Goal: Complete application form: Complete application form

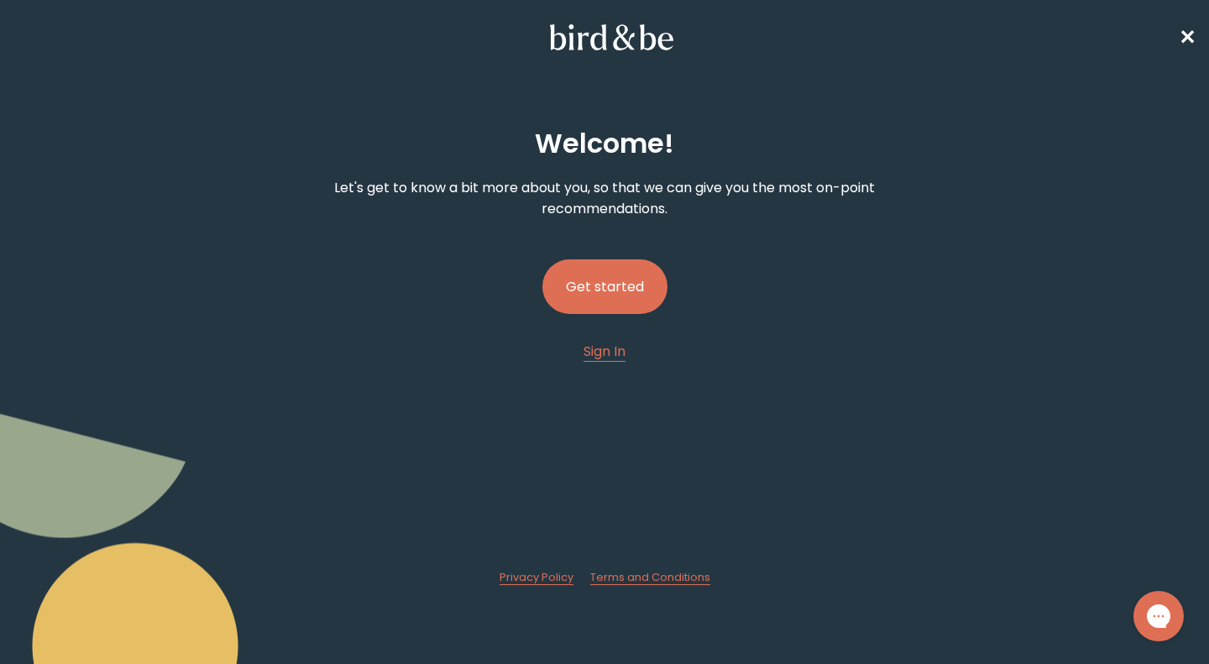
click at [631, 294] on button "Get started" at bounding box center [604, 286] width 125 height 55
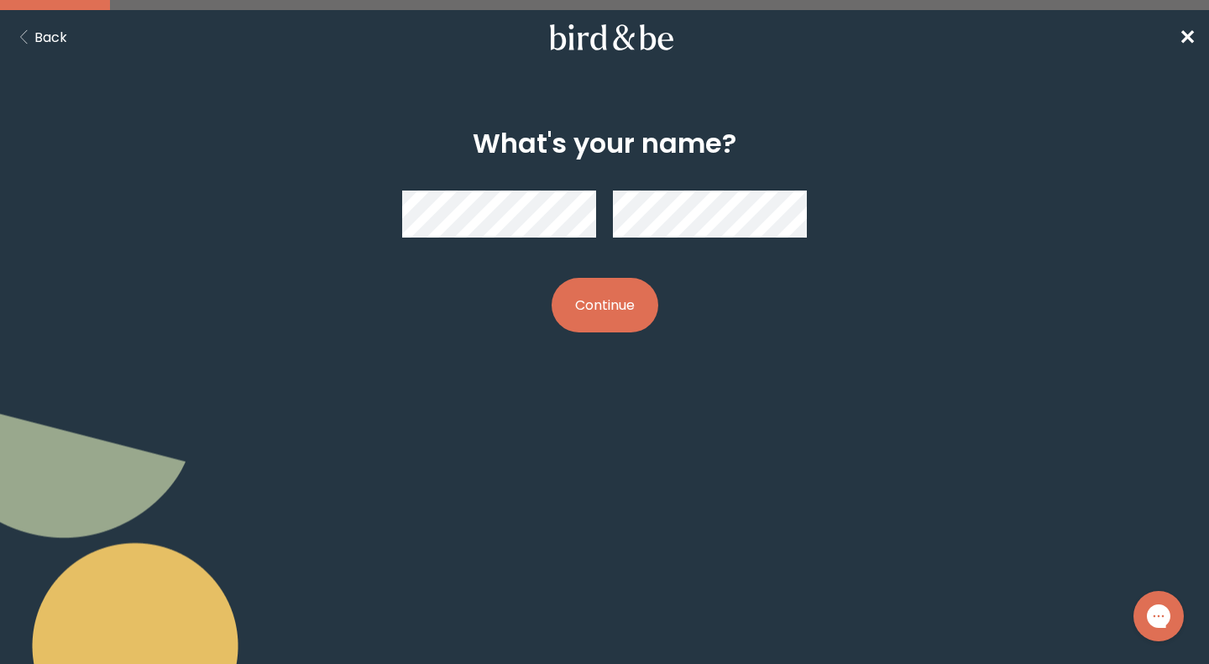
click at [633, 305] on button "Continue" at bounding box center [604, 305] width 107 height 55
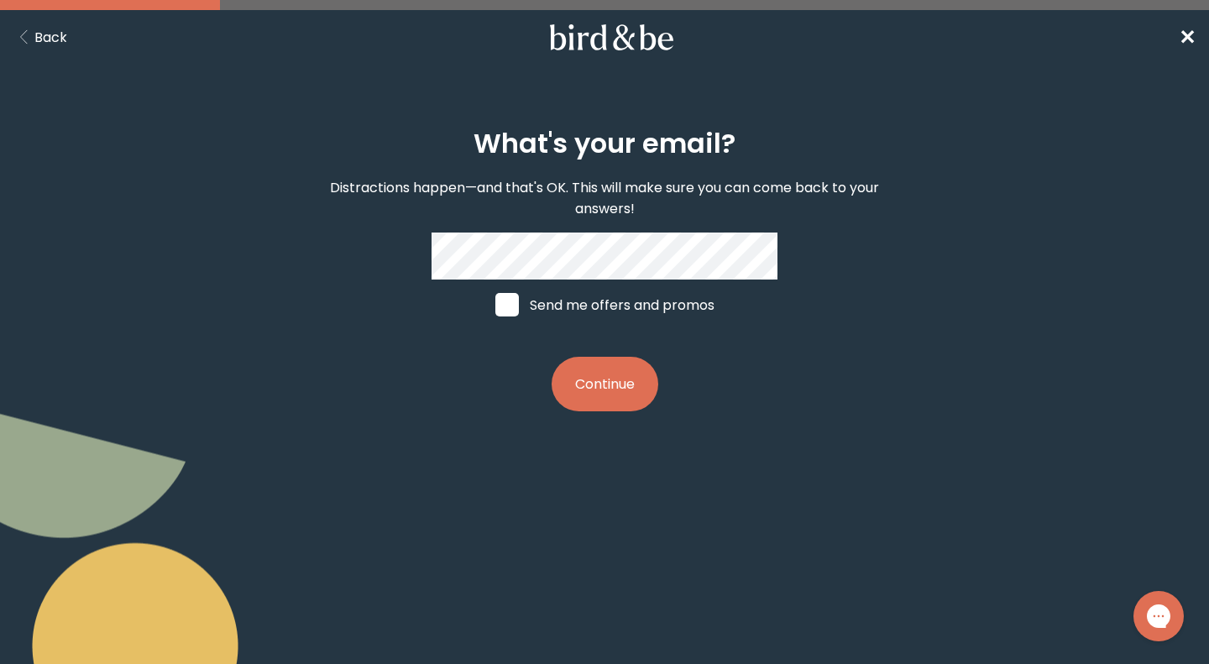
click at [584, 311] on label "Send me offers and promos" at bounding box center [604, 305] width 251 height 50
click at [495, 306] on input "Send me offers and promos" at bounding box center [494, 305] width 1 height 1
checkbox input "true"
click at [598, 369] on button "Continue" at bounding box center [604, 384] width 107 height 55
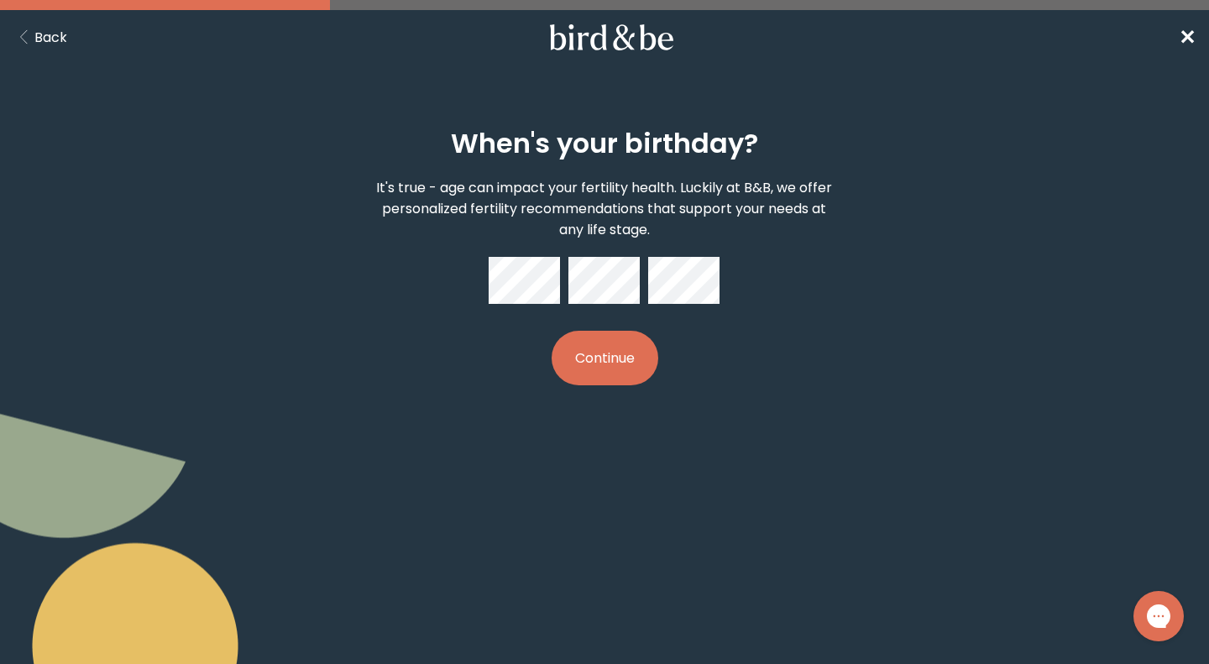
click at [620, 353] on button "Continue" at bounding box center [604, 358] width 107 height 55
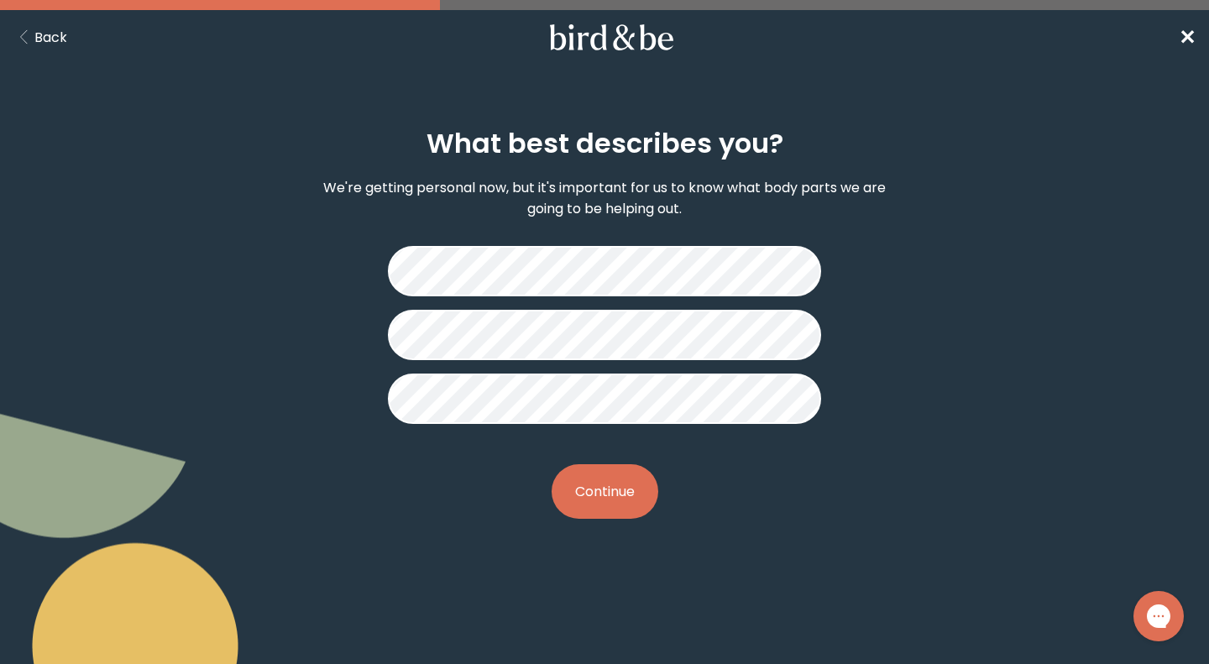
click at [622, 487] on button "Continue" at bounding box center [604, 491] width 107 height 55
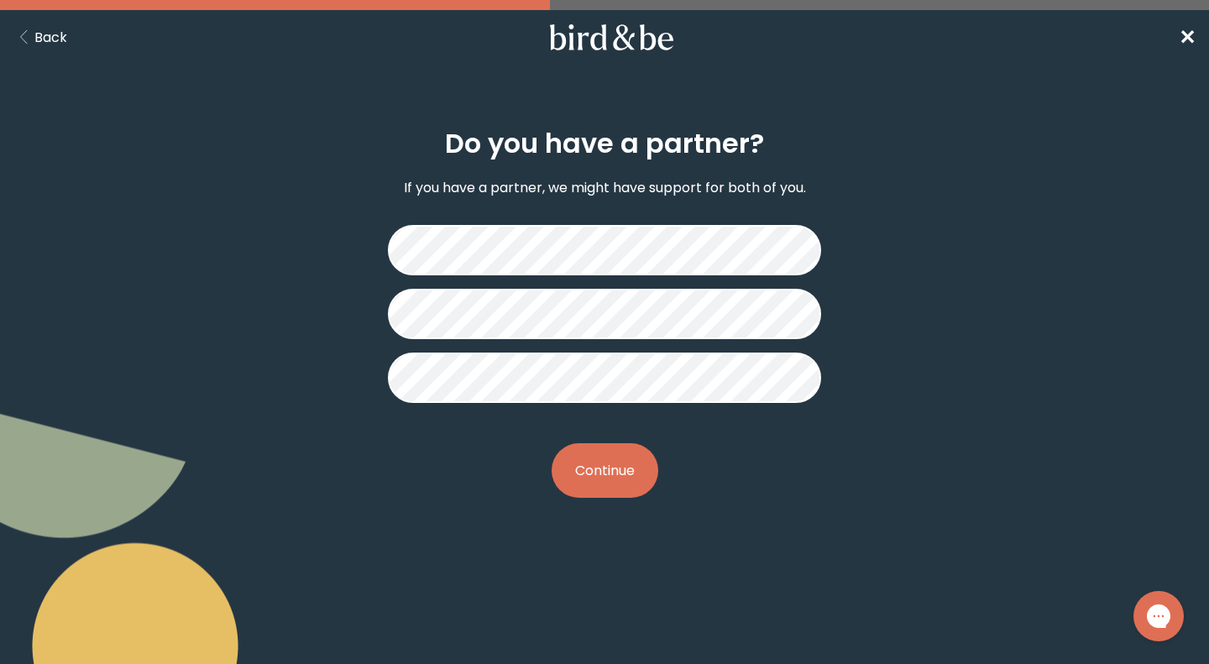
click at [602, 478] on button "Continue" at bounding box center [604, 470] width 107 height 55
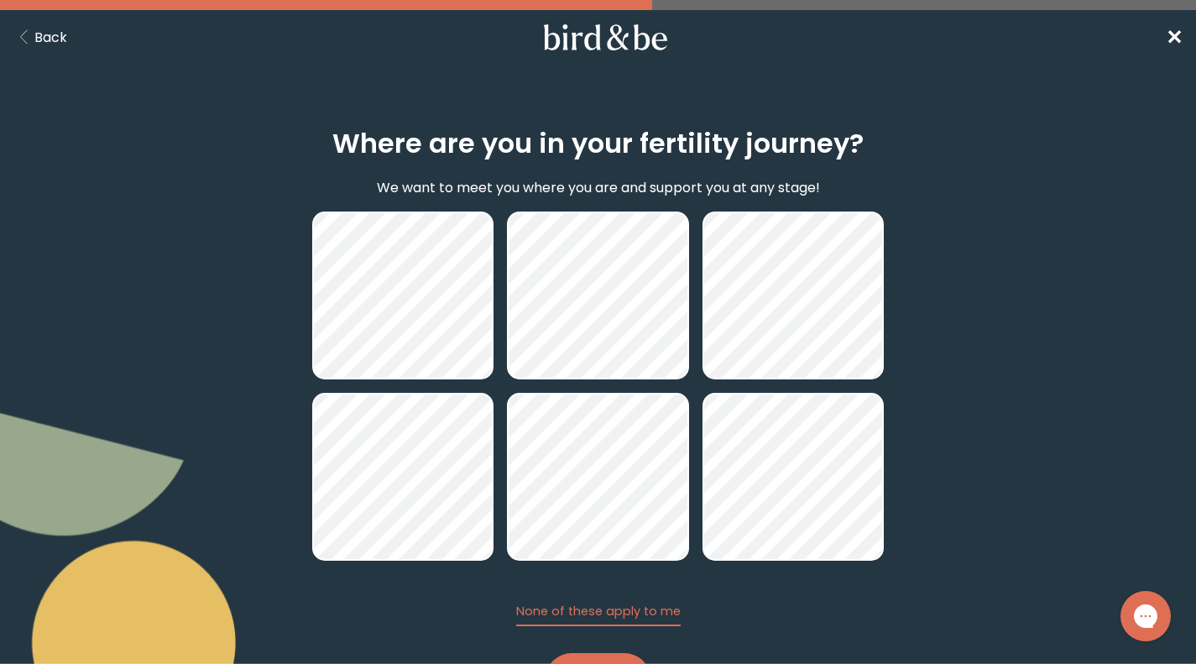
scroll to position [82, 0]
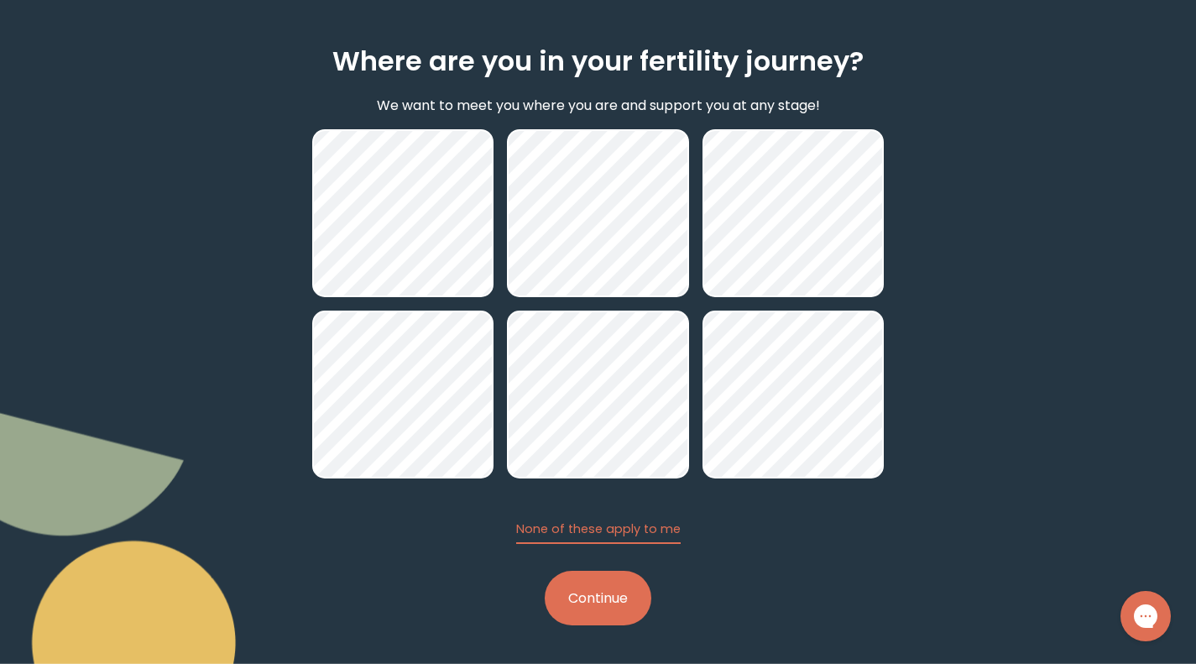
click at [596, 604] on button "Continue" at bounding box center [598, 598] width 107 height 55
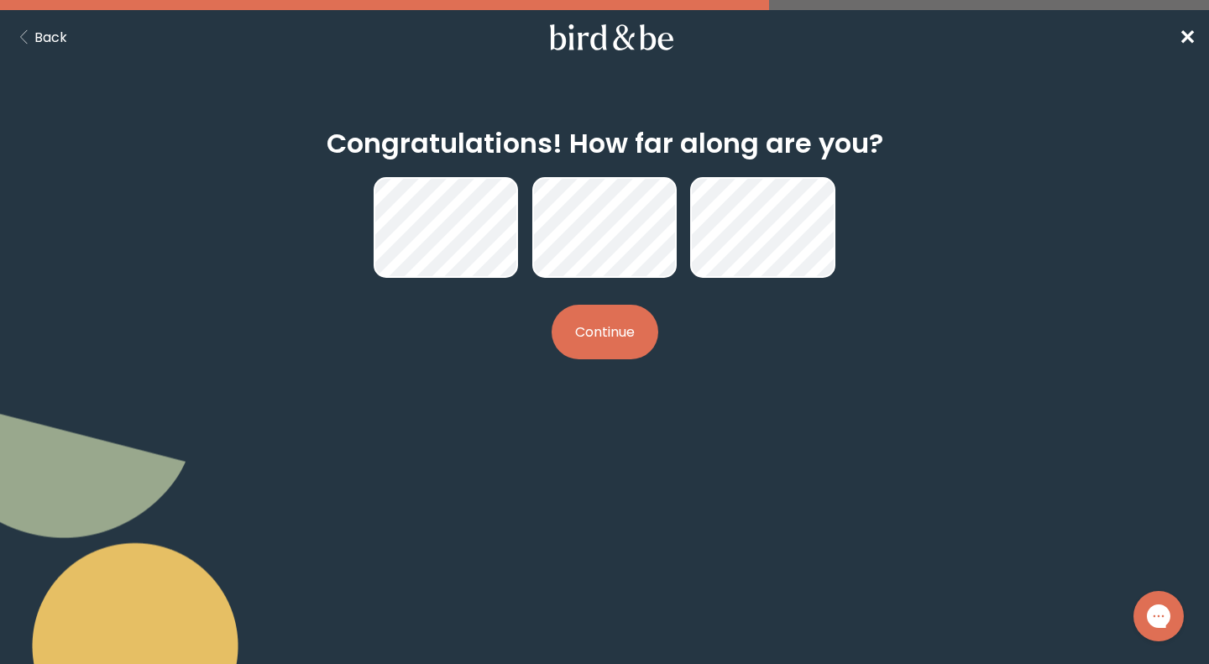
click at [613, 342] on button "Continue" at bounding box center [604, 332] width 107 height 55
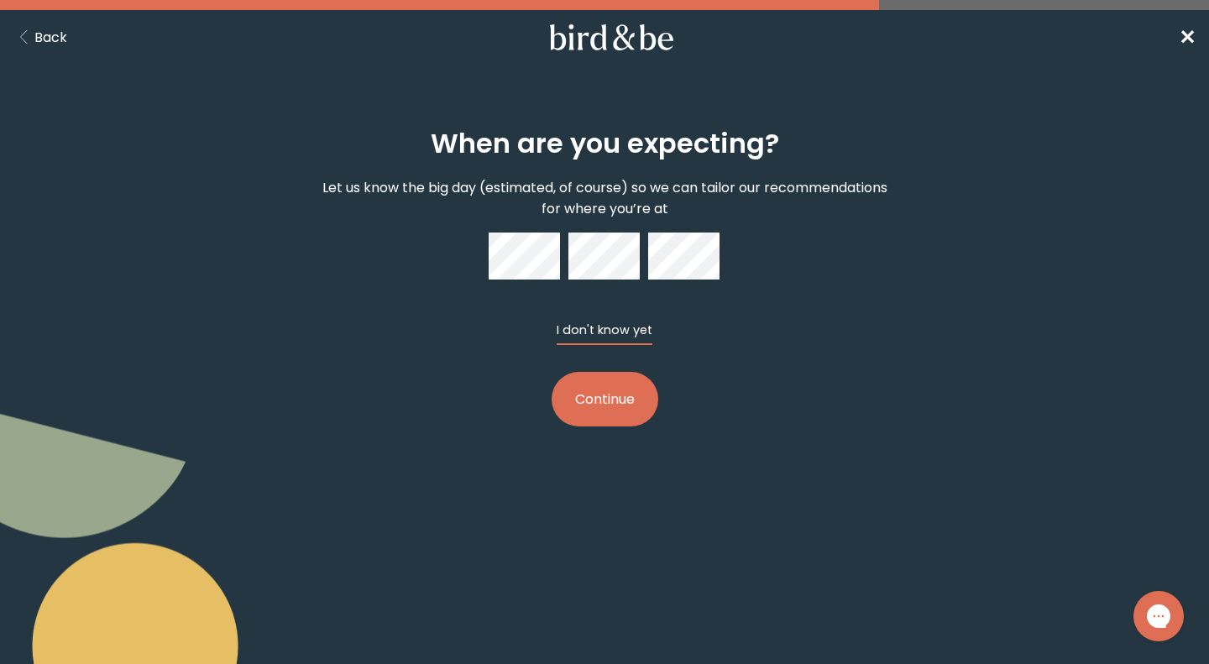
click at [588, 341] on button "I don't know yet" at bounding box center [604, 333] width 96 height 24
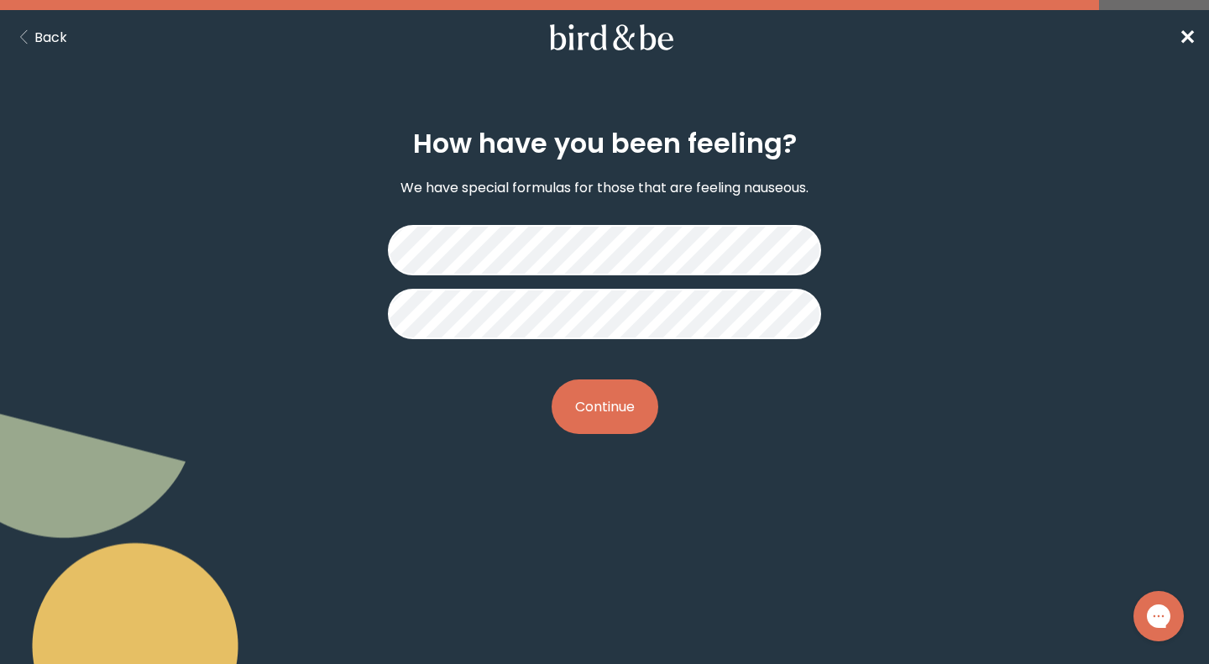
click at [58, 40] on button "Back" at bounding box center [40, 37] width 54 height 21
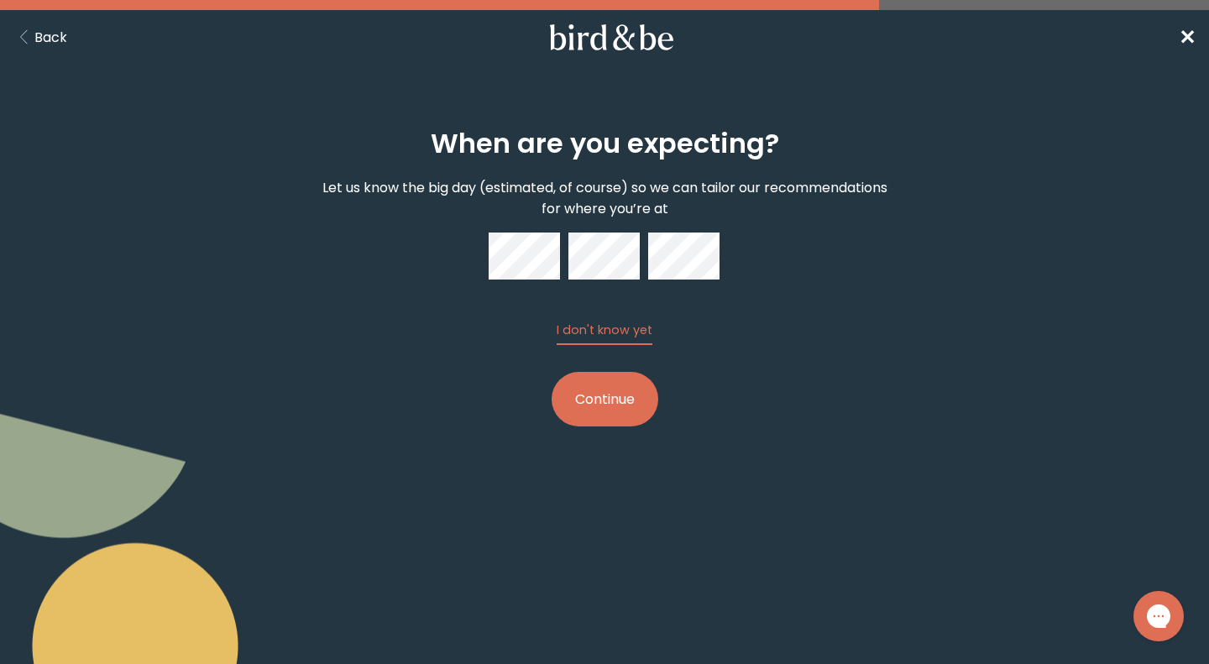
click at [605, 393] on button "Continue" at bounding box center [604, 399] width 107 height 55
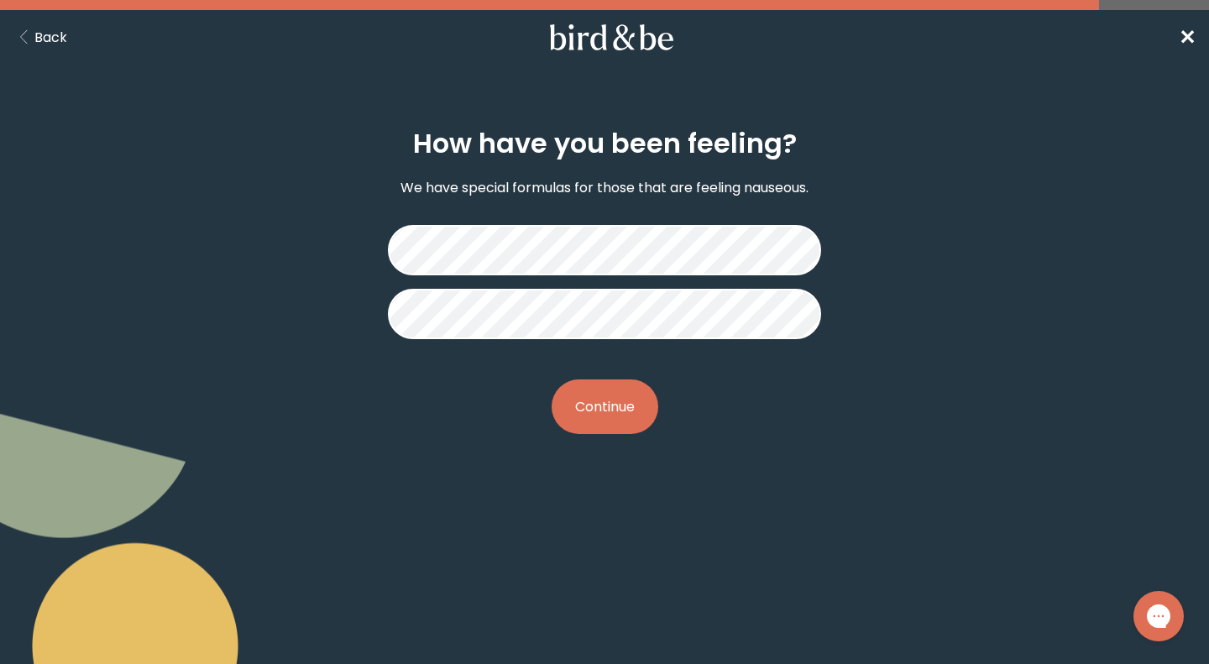
click at [624, 400] on button "Continue" at bounding box center [604, 406] width 107 height 55
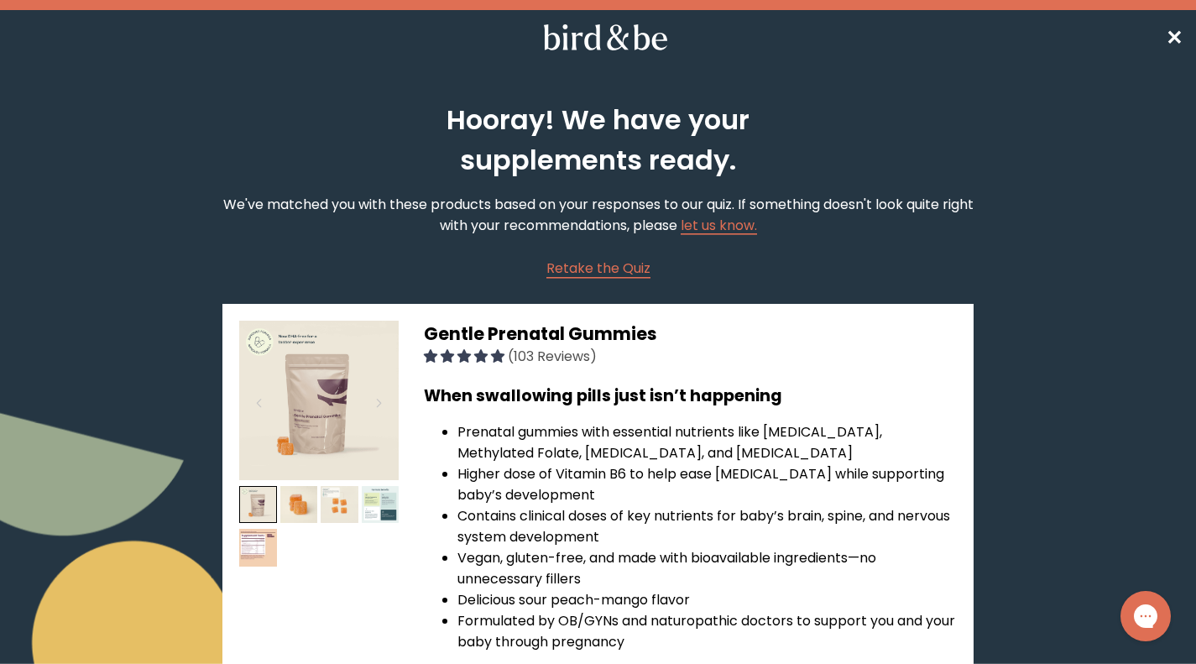
click at [1174, 43] on span "✕" at bounding box center [1174, 38] width 17 height 28
